Goal: Task Accomplishment & Management: Manage account settings

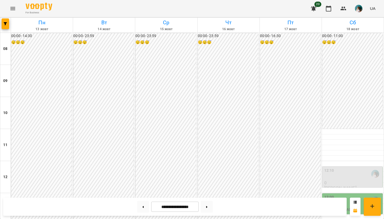
scroll to position [67, 0]
click at [351, 180] on p "0" at bounding box center [353, 182] width 57 height 5
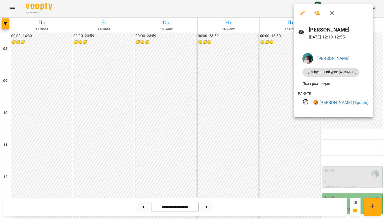
click at [292, 141] on div at bounding box center [192, 109] width 384 height 219
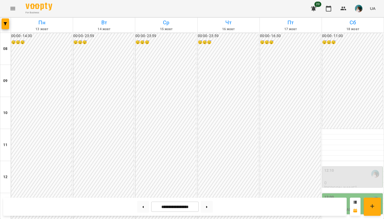
click at [357, 207] on p "[PERSON_NAME]" at bounding box center [341, 209] width 32 height 5
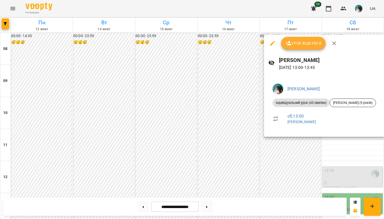
click at [295, 155] on div at bounding box center [192, 109] width 384 height 219
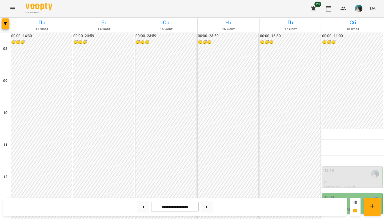
scroll to position [237, 0]
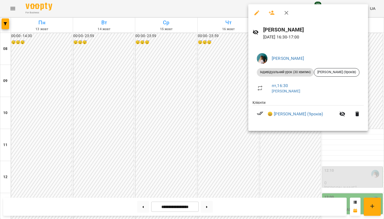
click at [216, 108] on div at bounding box center [192, 109] width 384 height 219
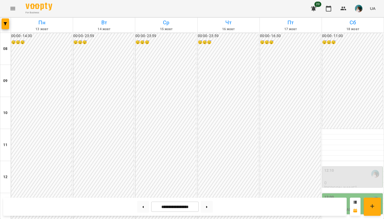
scroll to position [117, 0]
click at [352, 194] on div "13:00" at bounding box center [353, 200] width 57 height 12
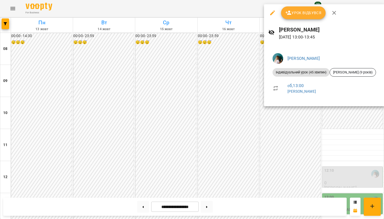
click at [286, 147] on div at bounding box center [192, 109] width 384 height 219
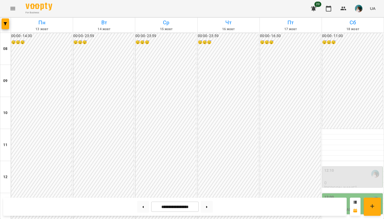
scroll to position [229, 0]
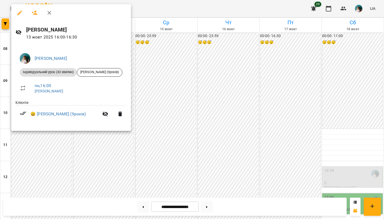
click at [182, 102] on div at bounding box center [192, 109] width 384 height 219
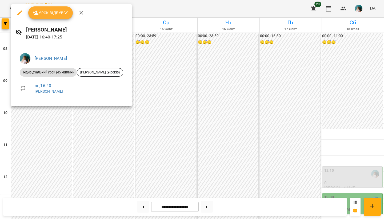
click at [155, 105] on div at bounding box center [192, 109] width 384 height 219
